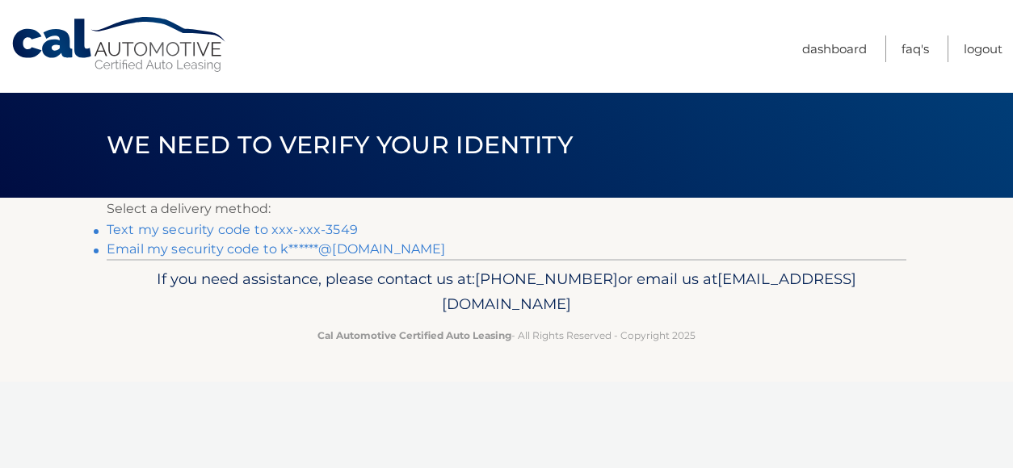
click at [157, 231] on link "Text my security code to xxx-xxx-3549" at bounding box center [232, 229] width 251 height 15
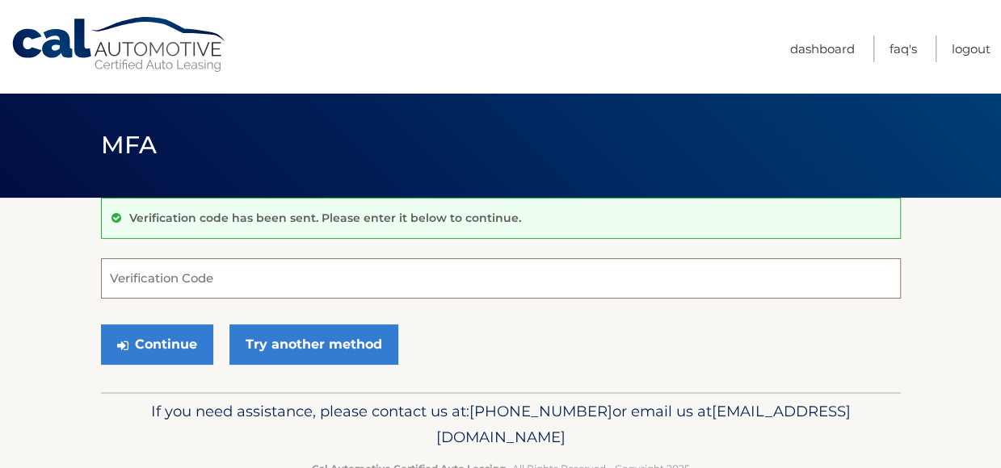
click at [170, 274] on input "Verification Code" at bounding box center [501, 278] width 800 height 40
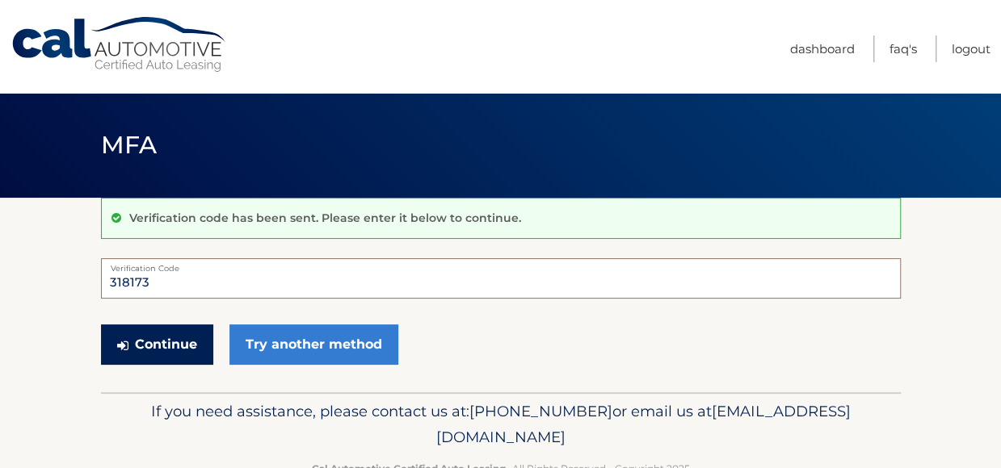
type input "318173"
click at [168, 342] on button "Continue" at bounding box center [157, 345] width 112 height 40
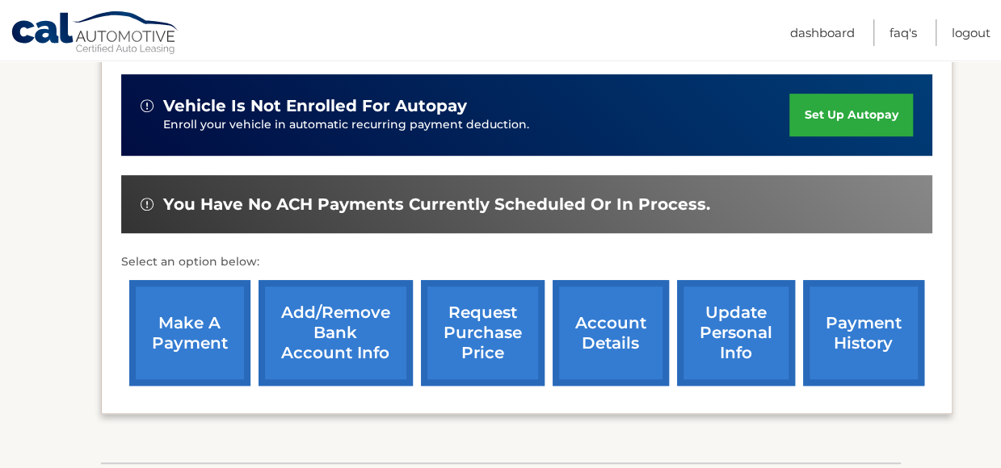
scroll to position [394, 0]
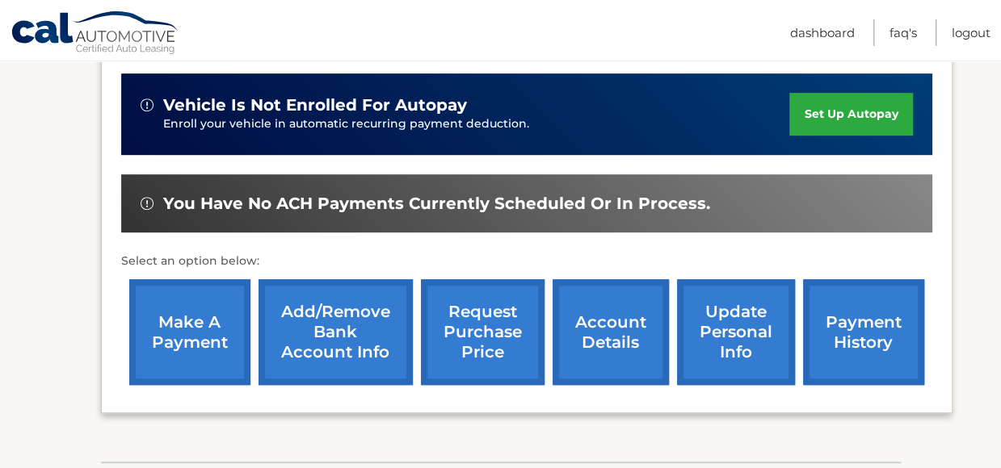
click at [198, 332] on link "make a payment" at bounding box center [189, 332] width 121 height 106
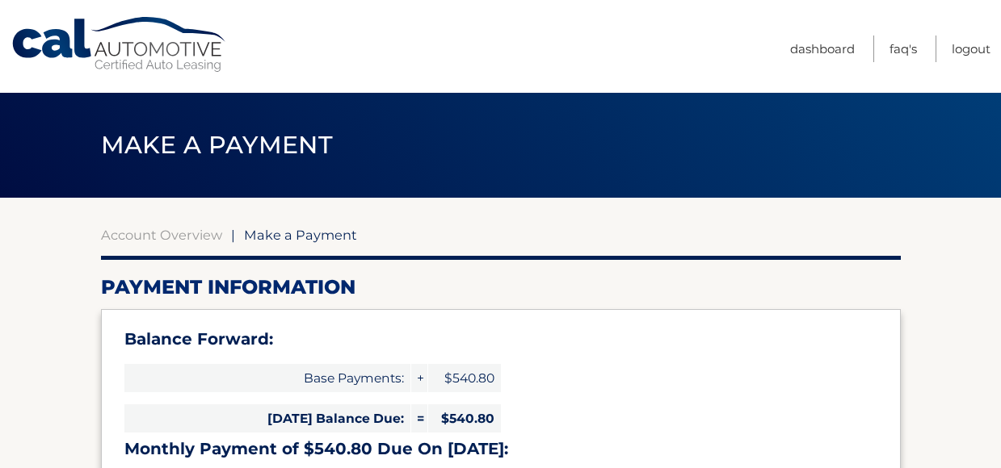
select select "OWFmNTIxN2MtMjNhMi00MzU0LWIyMTktMzhkNzkzMThkZjQw"
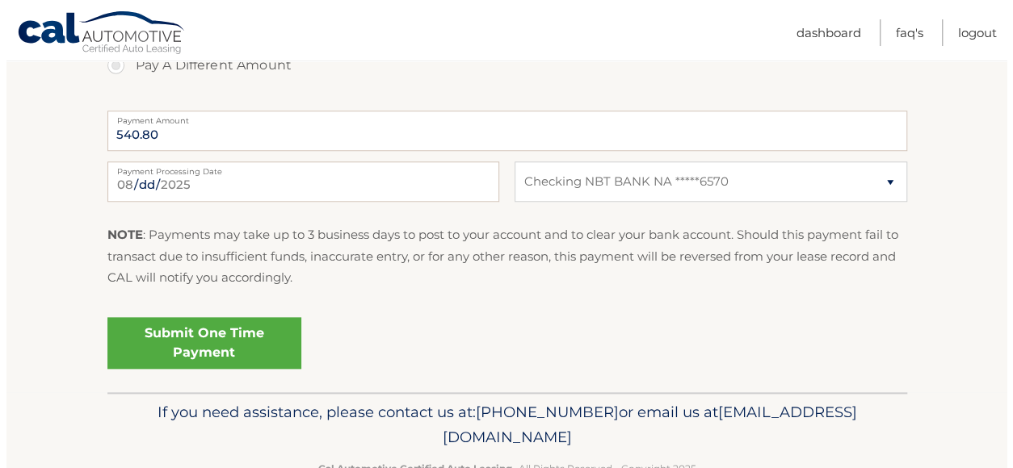
scroll to position [754, 0]
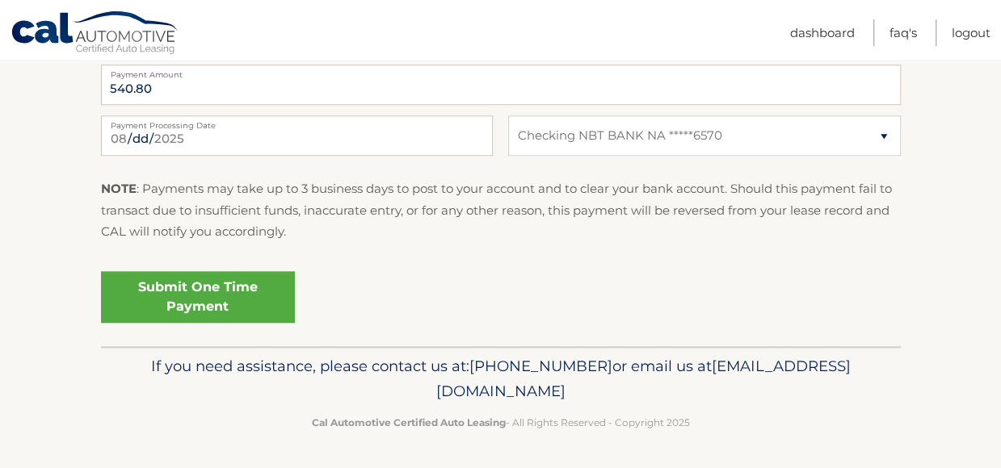
click at [247, 293] on link "Submit One Time Payment" at bounding box center [198, 297] width 194 height 52
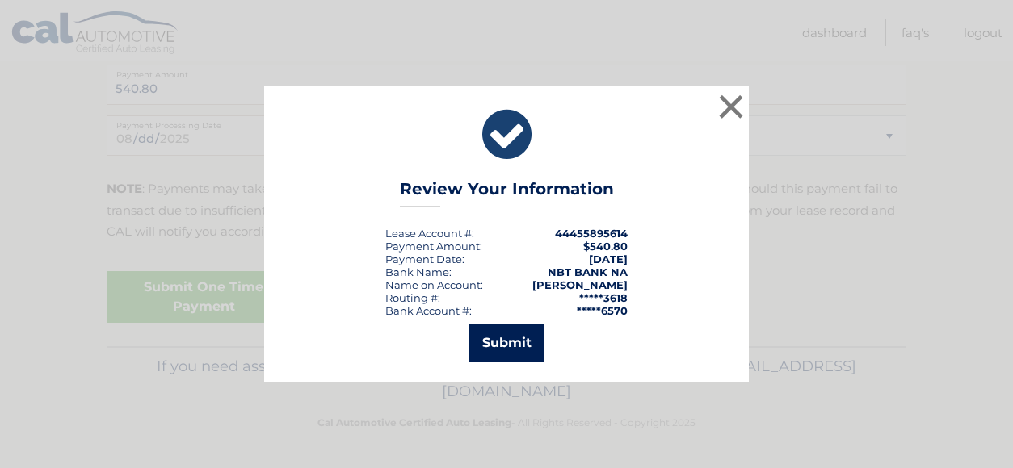
click at [517, 338] on button "Submit" at bounding box center [506, 343] width 75 height 39
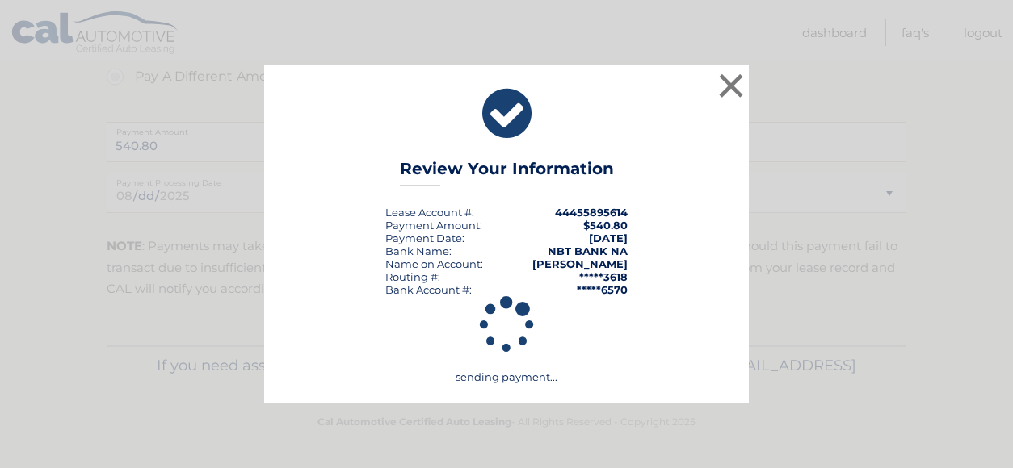
scroll to position [695, 0]
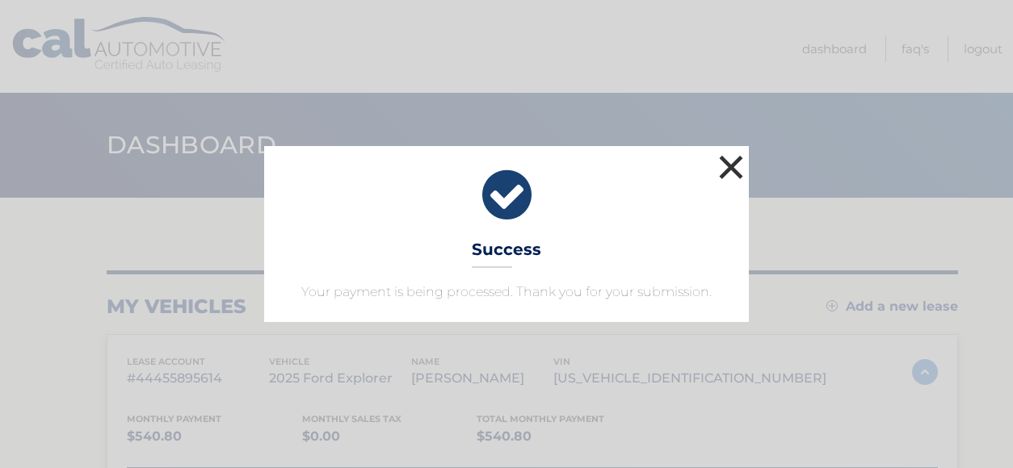
click at [733, 159] on button "×" at bounding box center [731, 167] width 32 height 32
